Goal: Task Accomplishment & Management: Use online tool/utility

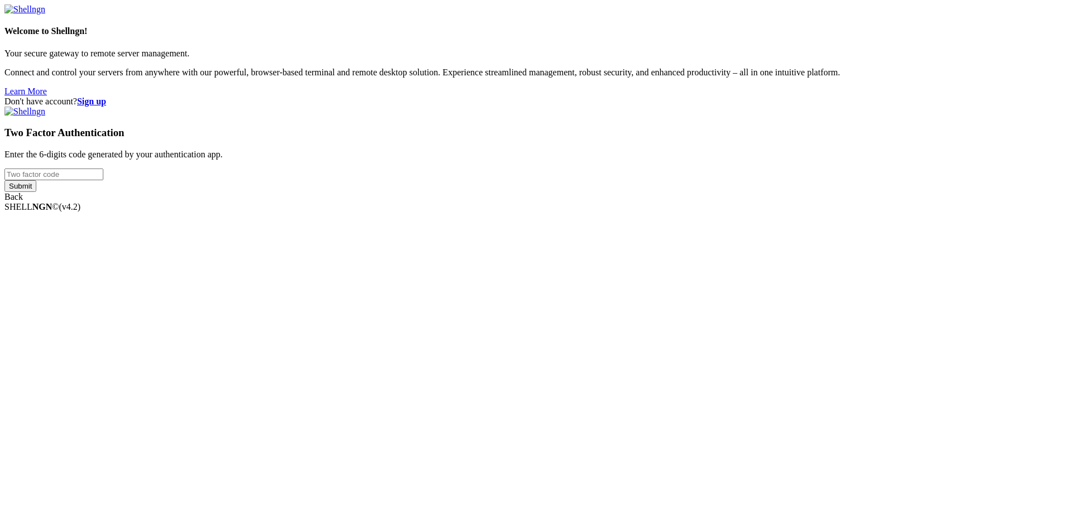
click at [103, 180] on input "number" at bounding box center [53, 175] width 99 height 12
type input "807542"
click at [4, 180] on input "Submit" at bounding box center [20, 186] width 32 height 12
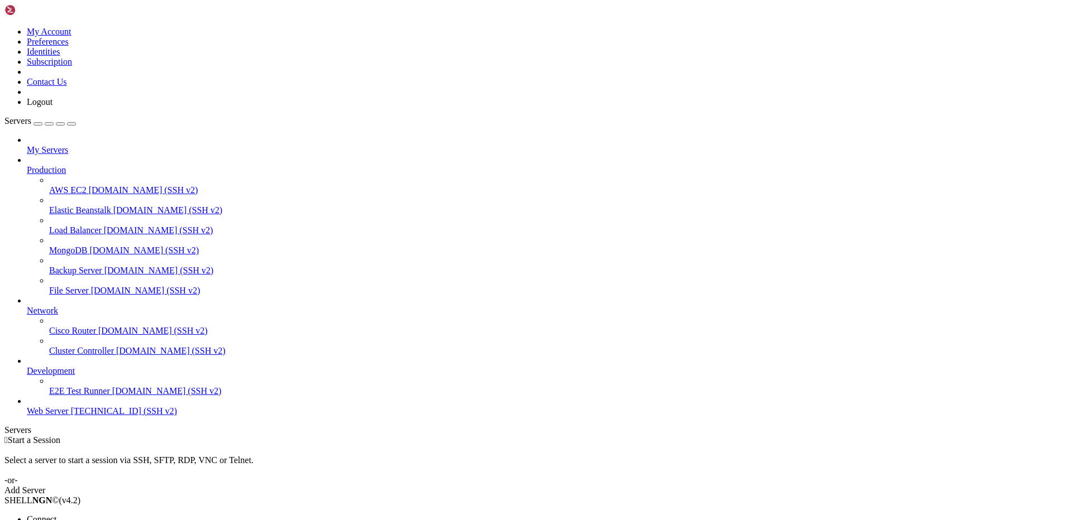
click at [69, 520] on span "Open SFTP" at bounding box center [48, 529] width 42 height 9
drag, startPoint x: 174, startPoint y: 36, endPoint x: 259, endPoint y: 47, distance: 86.2
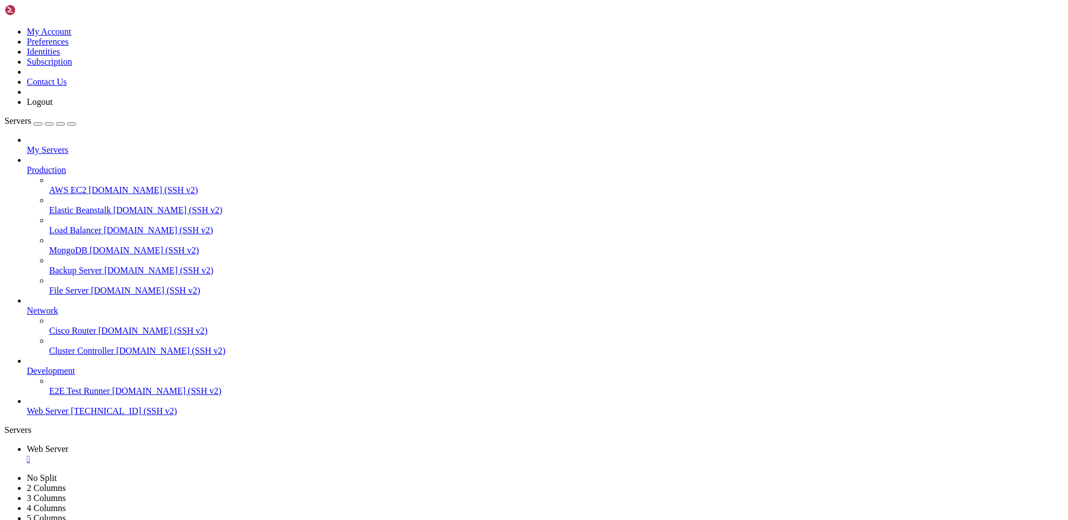
type input "/var/www/drupal_phonecardsite/sites/default/files/phonecard_images/prefixs"
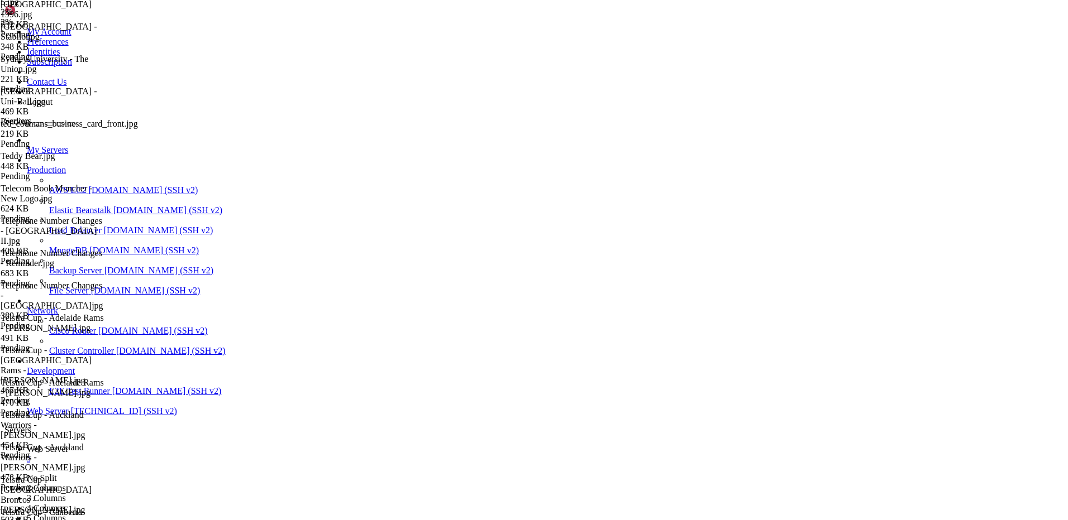
scroll to position [3668, 0]
